Goal: Information Seeking & Learning: Learn about a topic

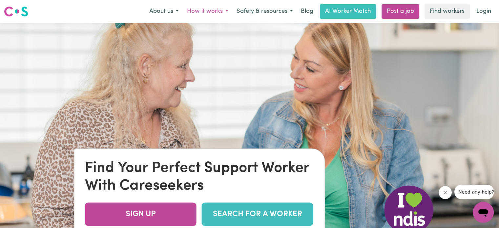
click at [212, 13] on button "How it works" at bounding box center [208, 12] width 50 height 14
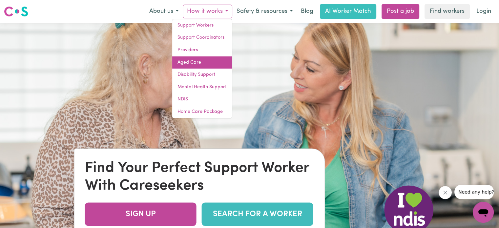
click at [199, 63] on link "Aged Care" at bounding box center [202, 62] width 60 height 12
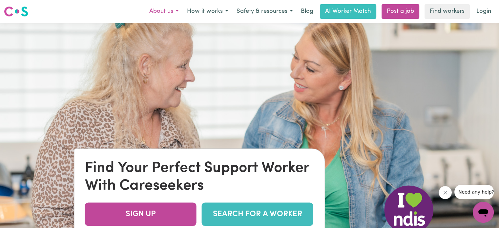
click at [164, 16] on button "About us" at bounding box center [164, 12] width 38 height 14
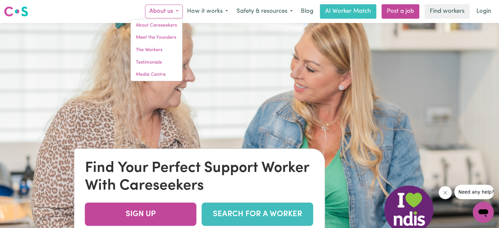
click at [376, 37] on img at bounding box center [249, 137] width 499 height 228
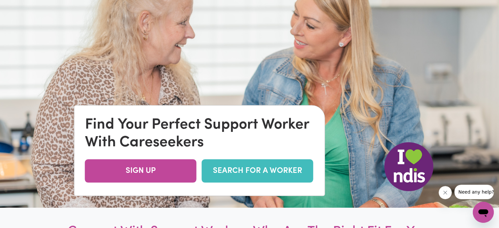
scroll to position [13, 0]
